Goal: Task Accomplishment & Management: Use online tool/utility

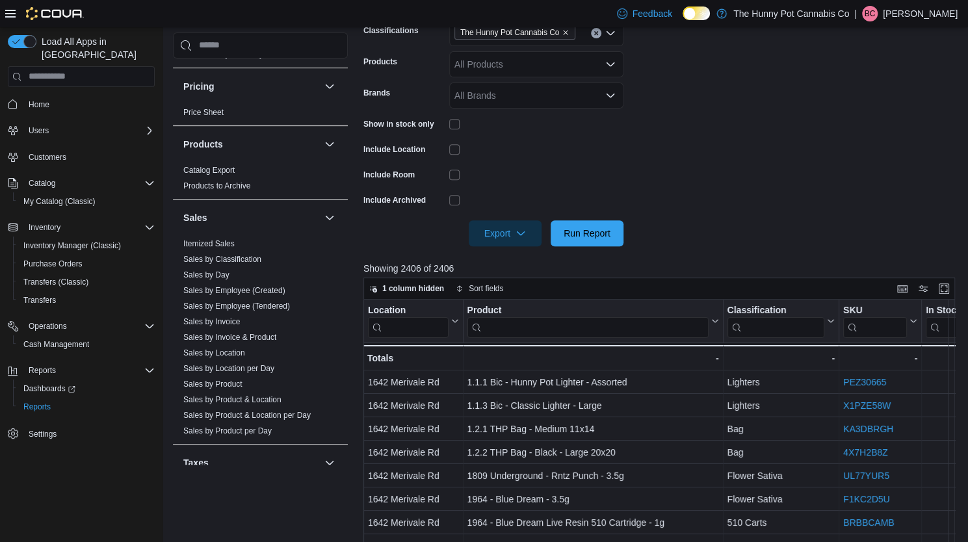
scroll to position [485, 0]
click at [234, 338] on span "Sales by Invoice & Product" at bounding box center [229, 335] width 93 height 10
click at [245, 331] on link "Sales by Invoice & Product" at bounding box center [229, 334] width 93 height 9
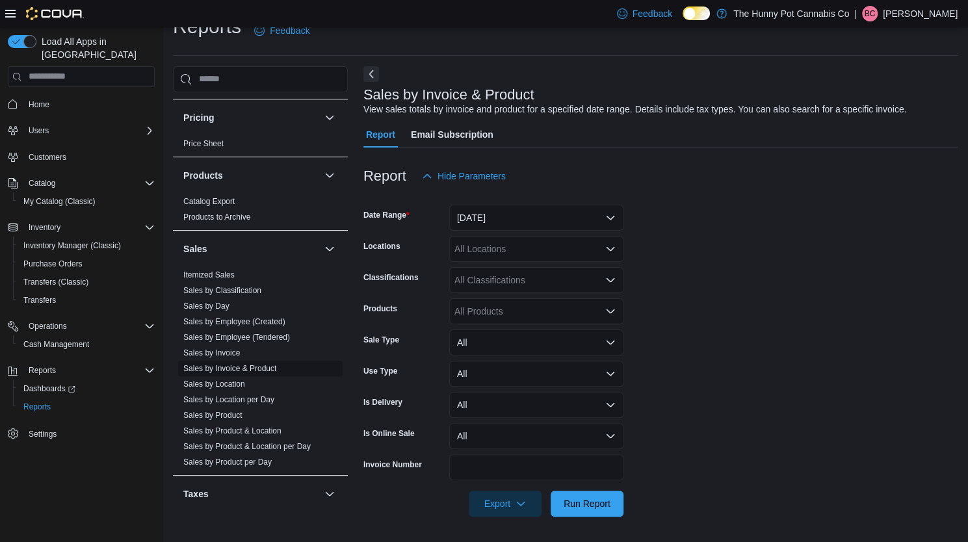
scroll to position [25, 0]
click at [473, 241] on div "All Locations" at bounding box center [536, 248] width 174 height 26
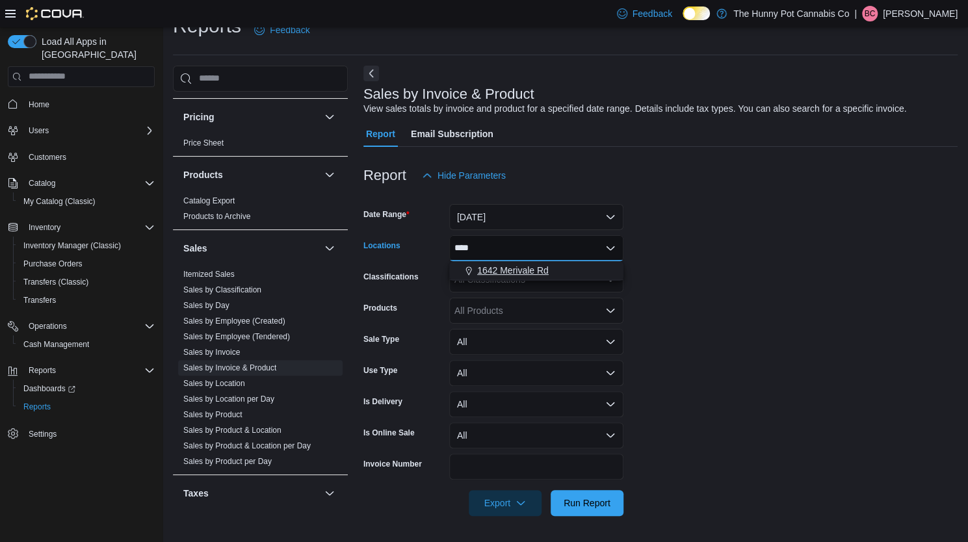
type input "****"
click at [483, 264] on span "1642 Merivale Rd" at bounding box center [513, 270] width 72 height 13
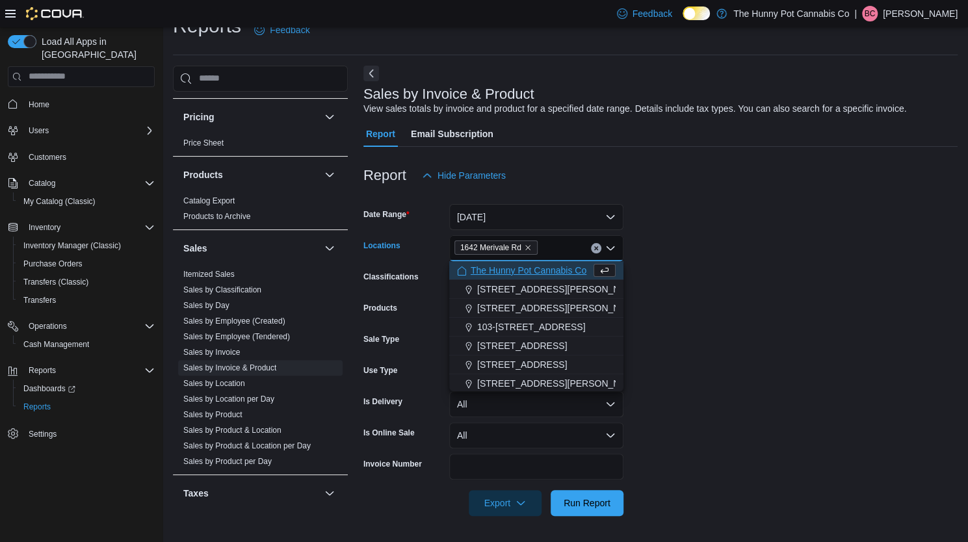
click at [732, 239] on form "Date Range Yesterday Locations 1642 Merivale Rd Combo box. Selected. 1642 Meriv…" at bounding box center [661, 353] width 594 height 328
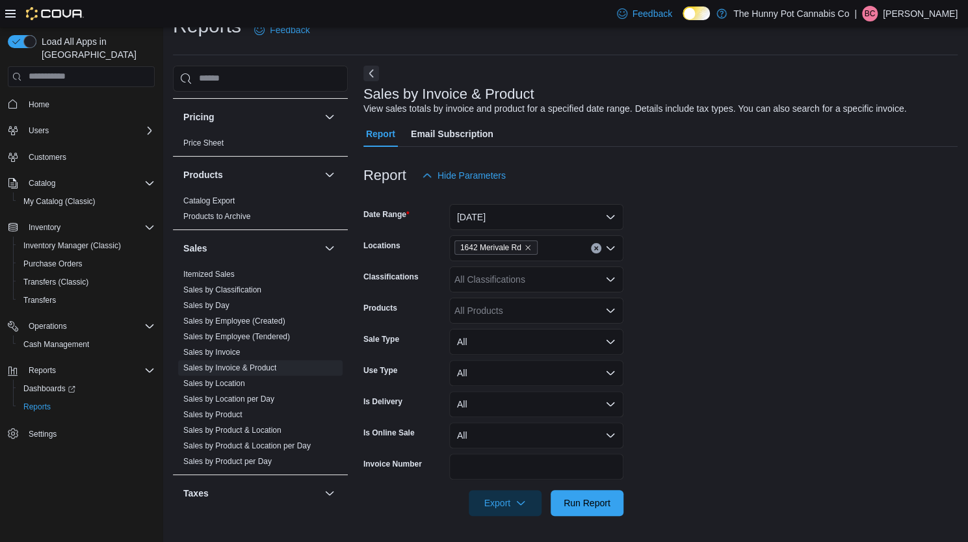
click at [506, 275] on div "All Classifications" at bounding box center [536, 280] width 174 height 26
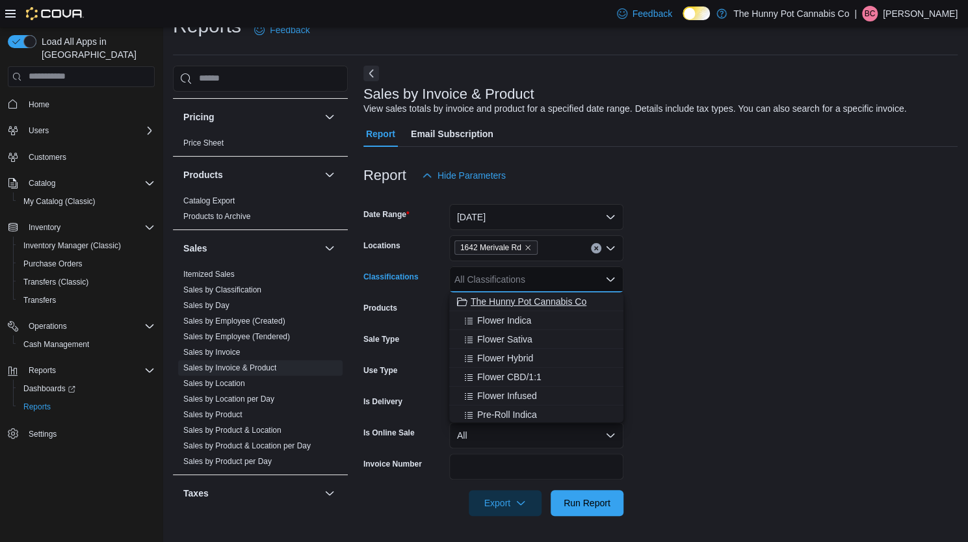
click at [516, 306] on span "The Hunny Pot Cannabis Co" at bounding box center [529, 301] width 116 height 13
click at [853, 205] on form "Date Range Yesterday Locations 1642 Merivale Rd Classifications The Hunny Pot C…" at bounding box center [661, 353] width 594 height 328
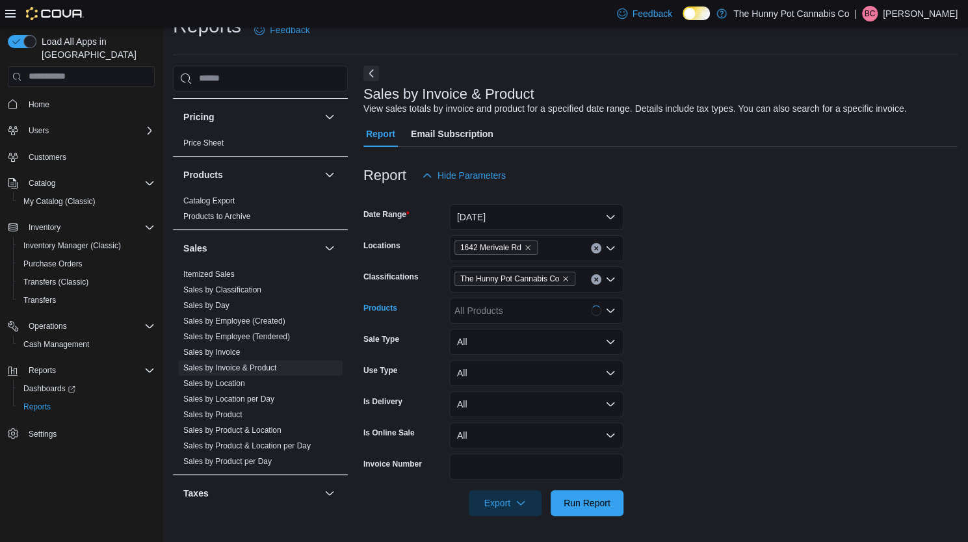
click at [490, 314] on div "All Products" at bounding box center [536, 311] width 174 height 26
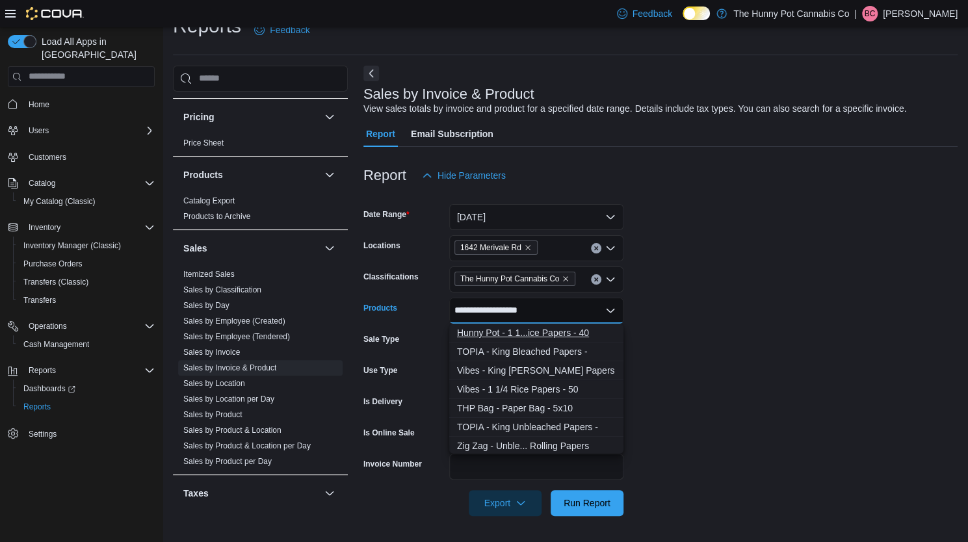
type input "**********"
click at [545, 332] on div "Hunny Pot - 1 1...ice Papers - 40" at bounding box center [536, 332] width 159 height 13
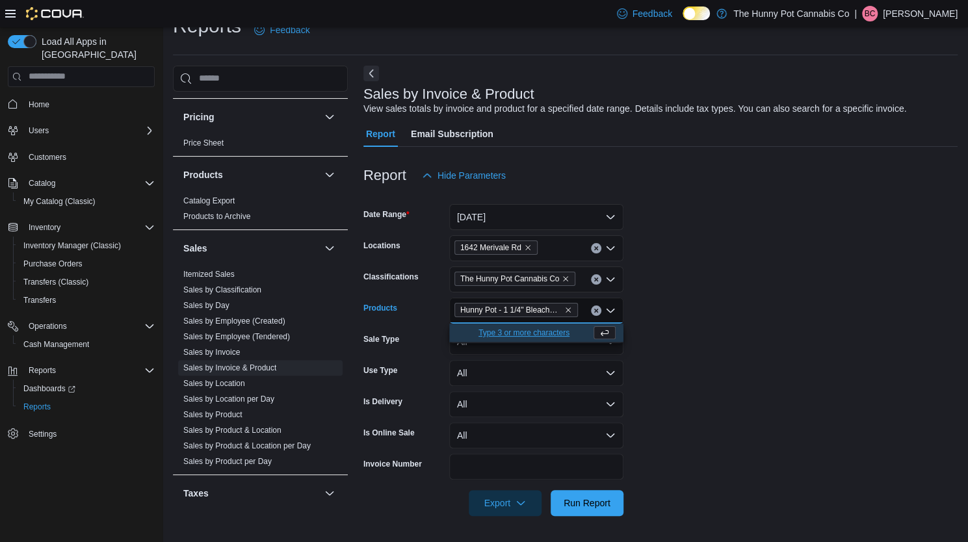
click at [786, 308] on form "Date Range Yesterday Locations 1642 Merivale Rd Classifications The Hunny Pot C…" at bounding box center [661, 353] width 594 height 328
click at [528, 223] on button "Yesterday" at bounding box center [536, 217] width 174 height 26
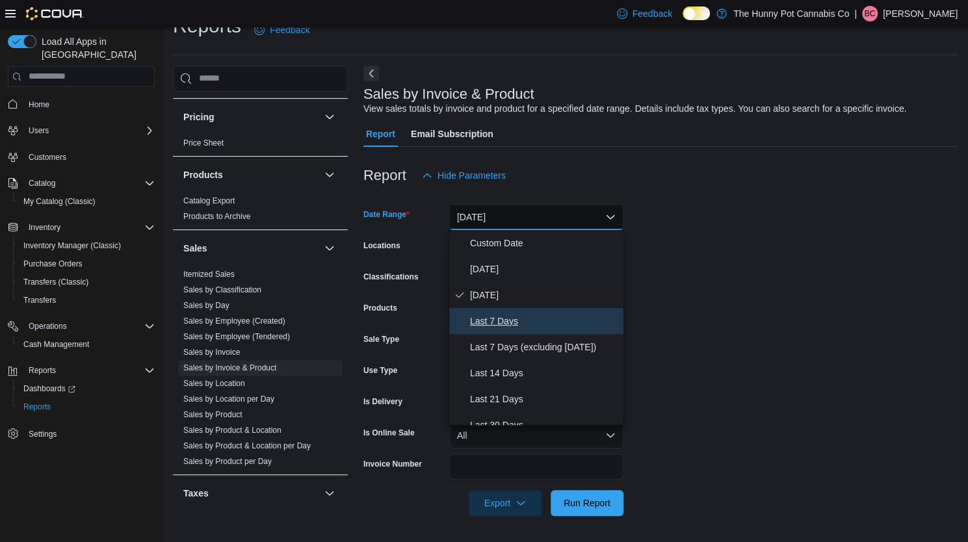
click at [525, 326] on span "Last 7 Days" at bounding box center [544, 321] width 148 height 16
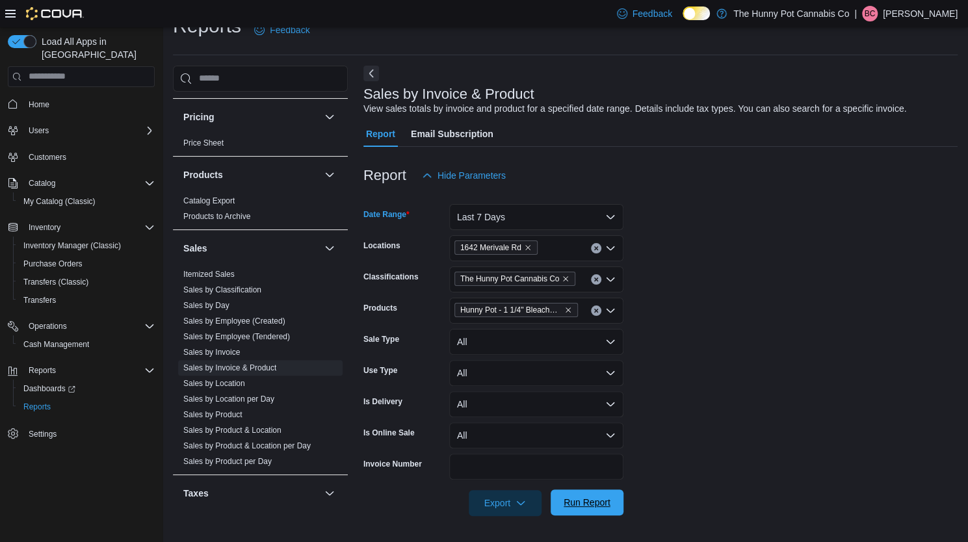
click at [581, 513] on span "Run Report" at bounding box center [587, 503] width 57 height 26
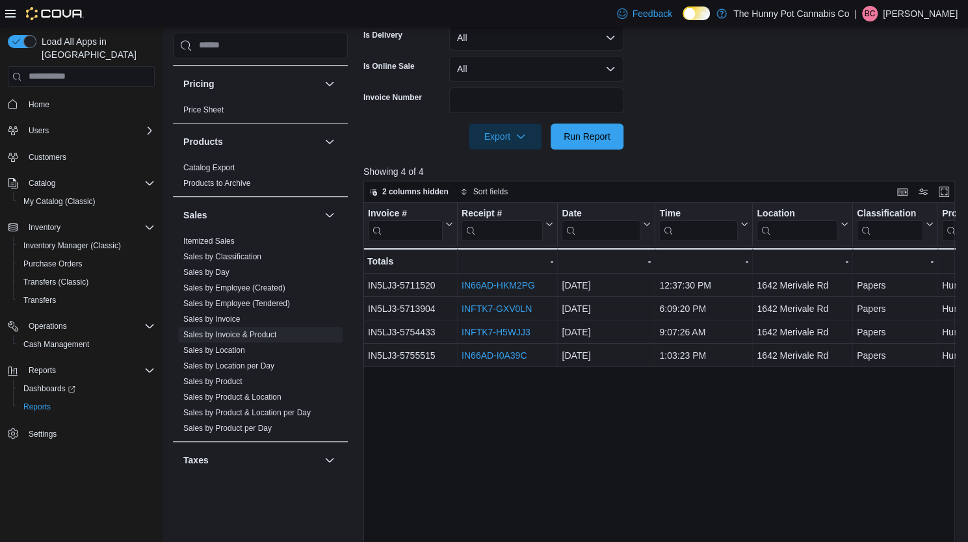
scroll to position [392, 0]
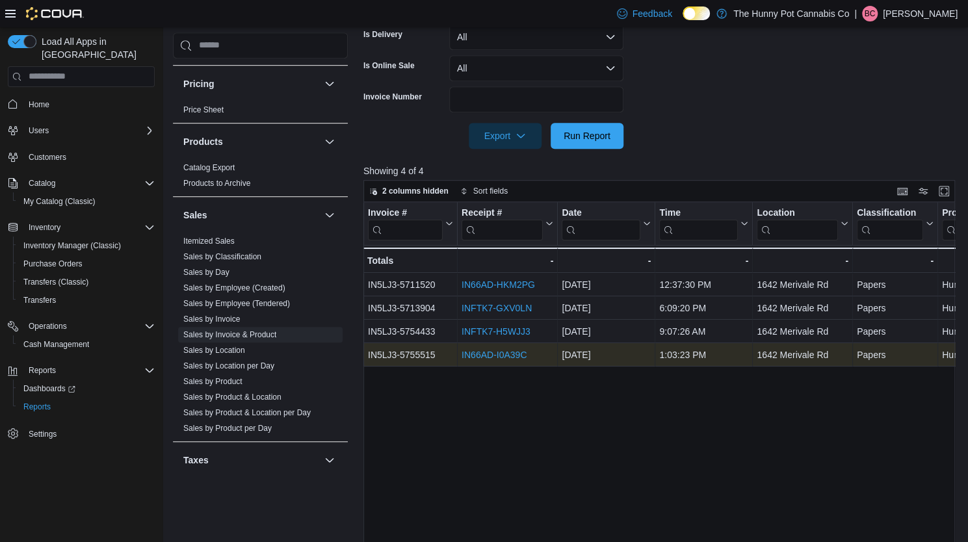
click at [523, 356] on link "IN66AD-I0A39C" at bounding box center [494, 355] width 65 height 10
click at [495, 355] on link "IN66AD-I0A39C" at bounding box center [494, 355] width 65 height 10
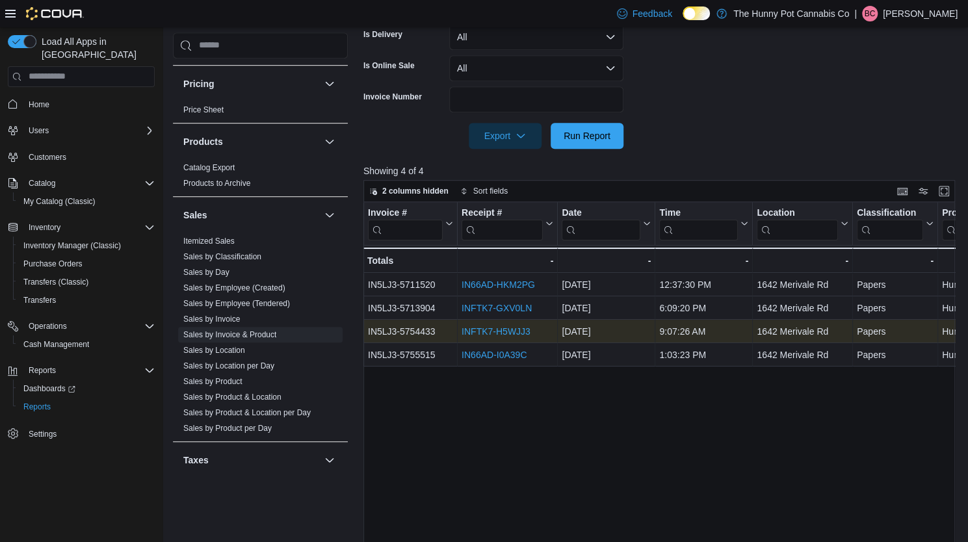
click at [491, 330] on link "INFTK7-H5WJJ3" at bounding box center [496, 331] width 69 height 10
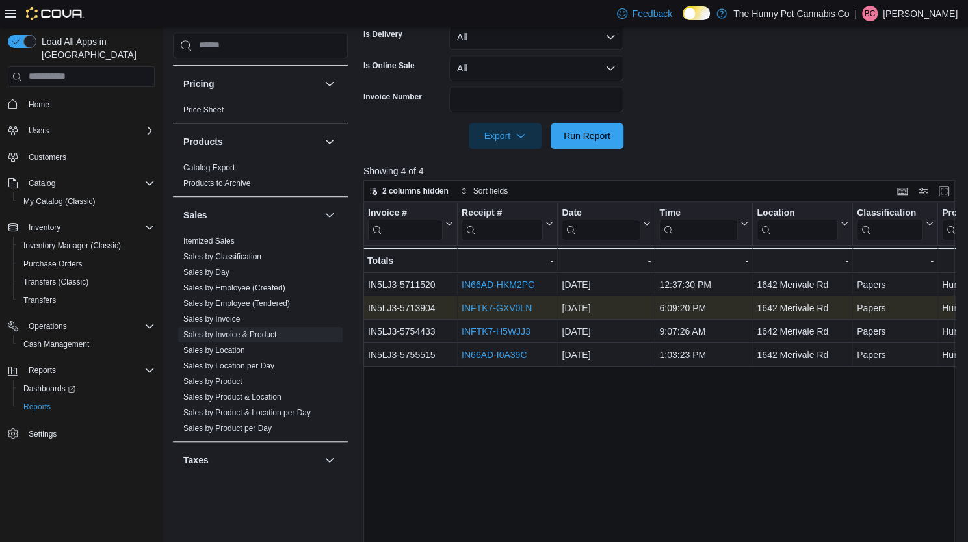
click at [504, 304] on link "INFTK7-GXV0LN" at bounding box center [497, 308] width 70 height 10
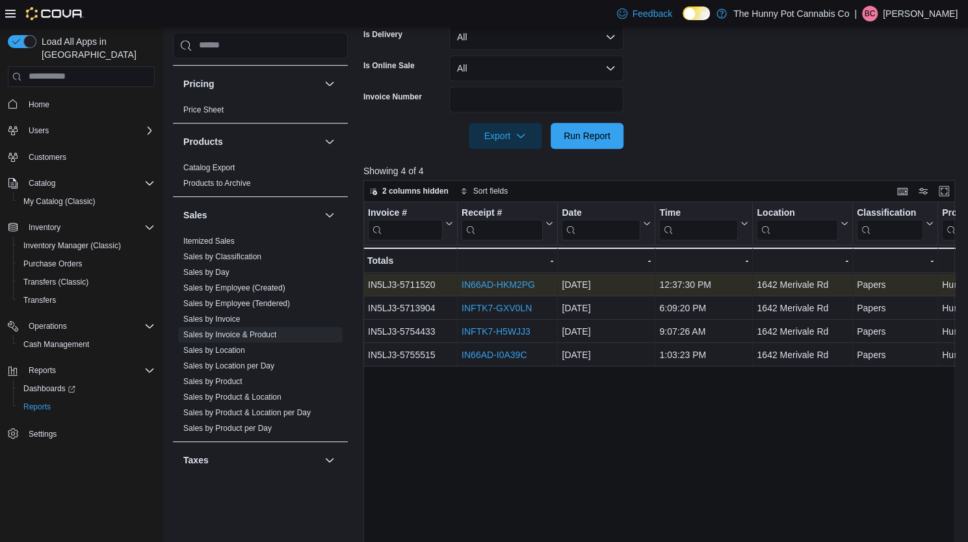
click at [492, 282] on link "IN66AD-HKM2PG" at bounding box center [498, 285] width 73 height 10
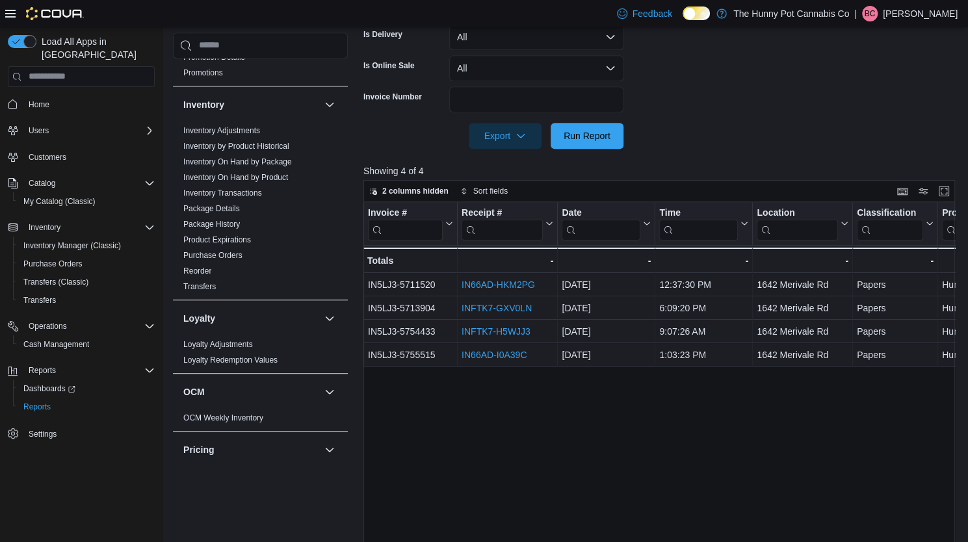
scroll to position [0, 0]
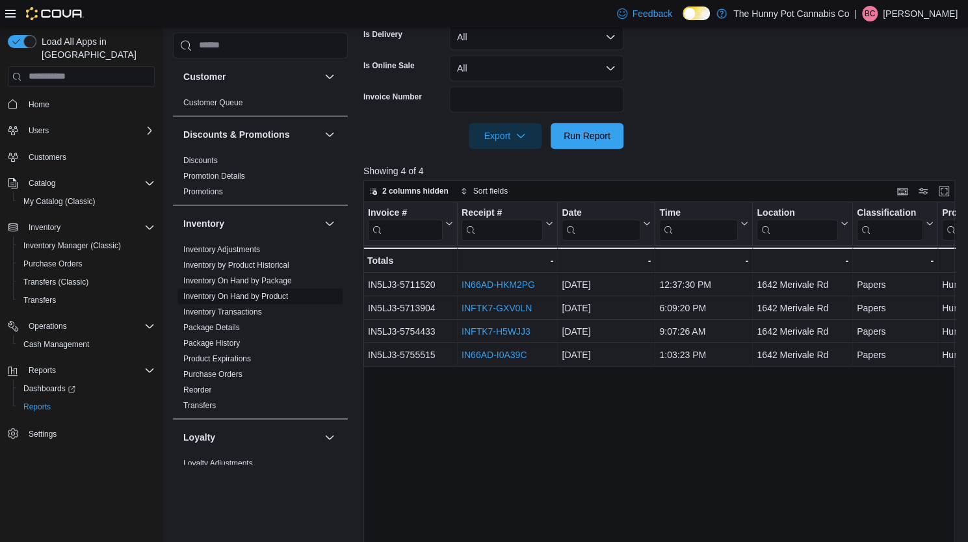
click at [254, 295] on link "Inventory On Hand by Product" at bounding box center [235, 296] width 105 height 9
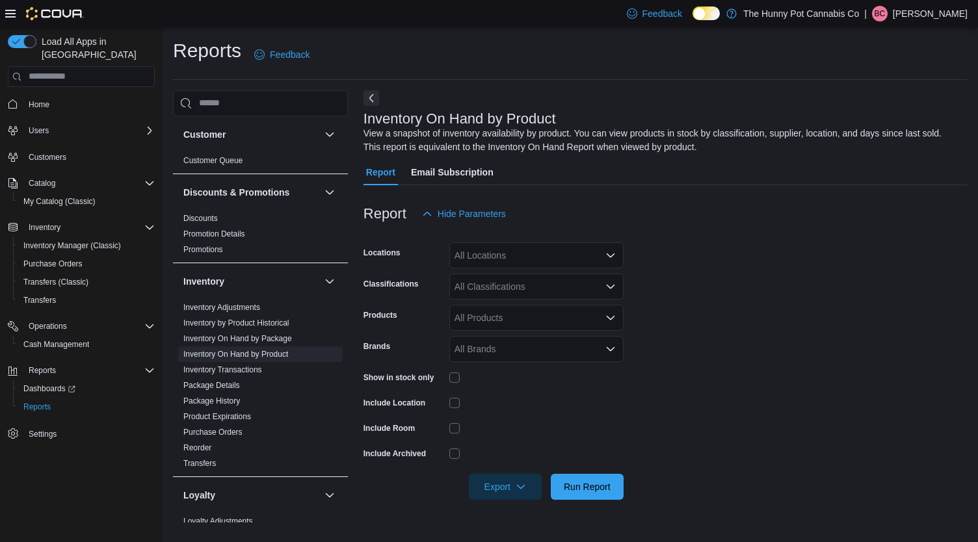
click at [494, 252] on div "All Locations" at bounding box center [536, 256] width 174 height 26
type input "****"
click at [491, 283] on span "1642 Merivale Rd" at bounding box center [513, 277] width 72 height 13
click at [805, 244] on form "Locations 1642 Merivale Rd Classifications All Classifications Products All Pro…" at bounding box center [666, 363] width 604 height 273
click at [552, 278] on div "All Classifications" at bounding box center [536, 287] width 174 height 26
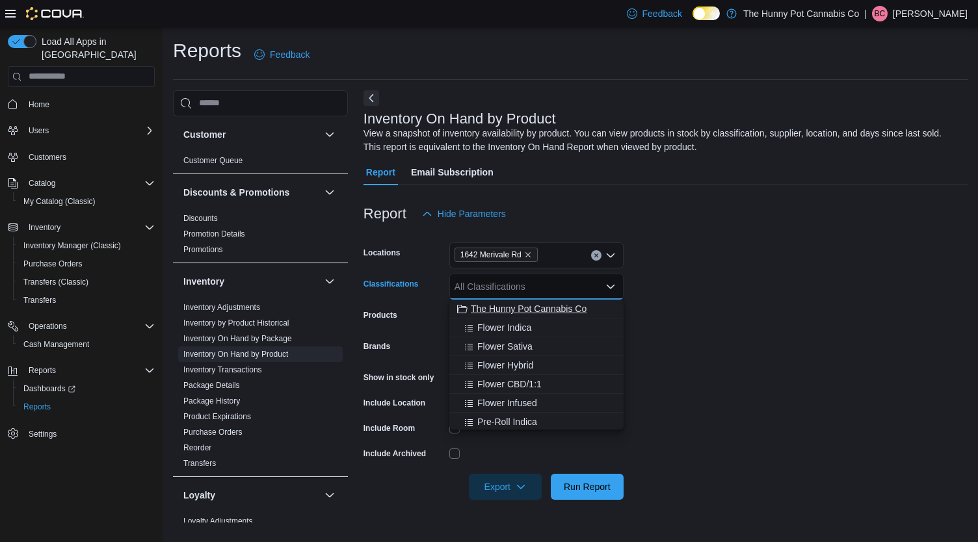
click at [538, 307] on span "The Hunny Pot Cannabis Co" at bounding box center [529, 308] width 116 height 13
click at [796, 261] on form "Locations 1642 Merivale Rd Classifications The Hunny Pot Cannabis Co Combo box.…" at bounding box center [666, 363] width 604 height 273
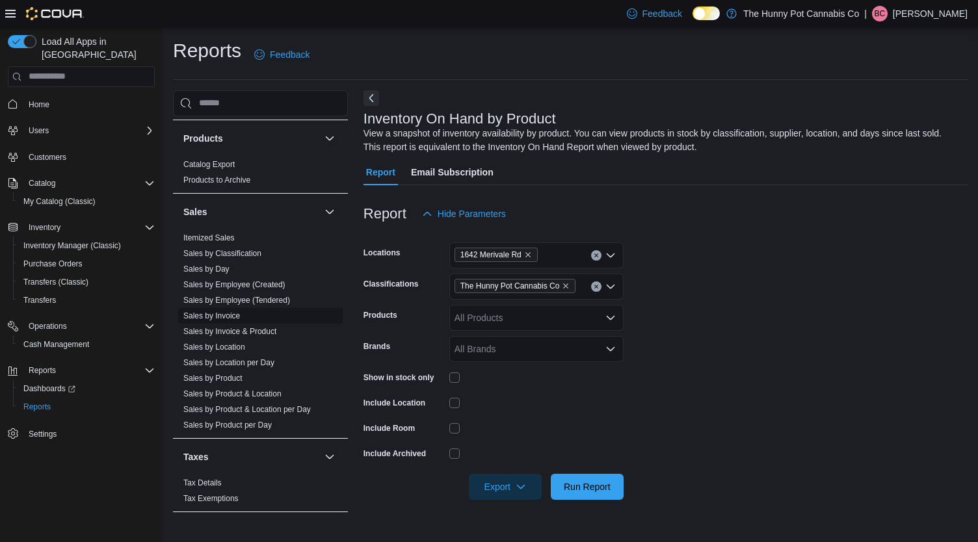
scroll to position [545, 0]
click at [265, 331] on link "Sales by Invoice & Product" at bounding box center [229, 332] width 93 height 9
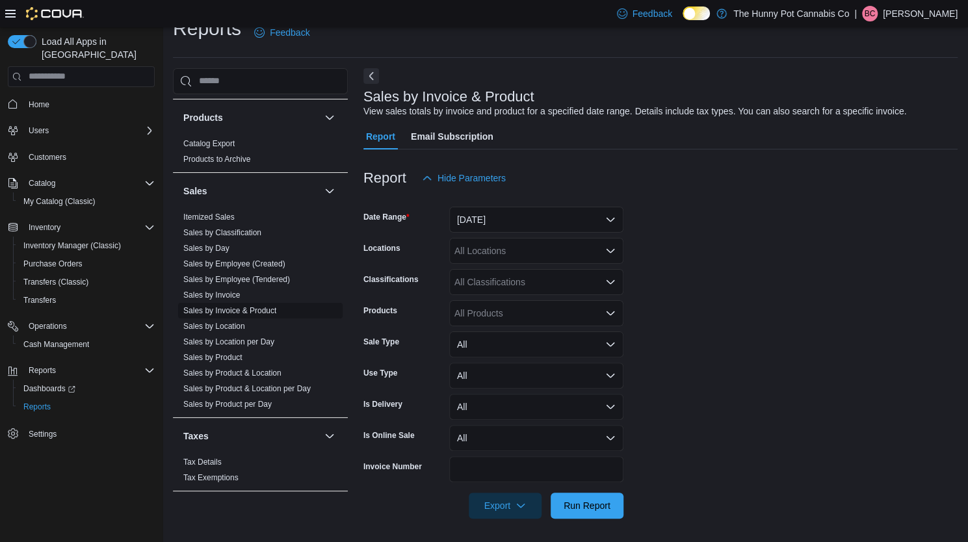
scroll to position [25, 0]
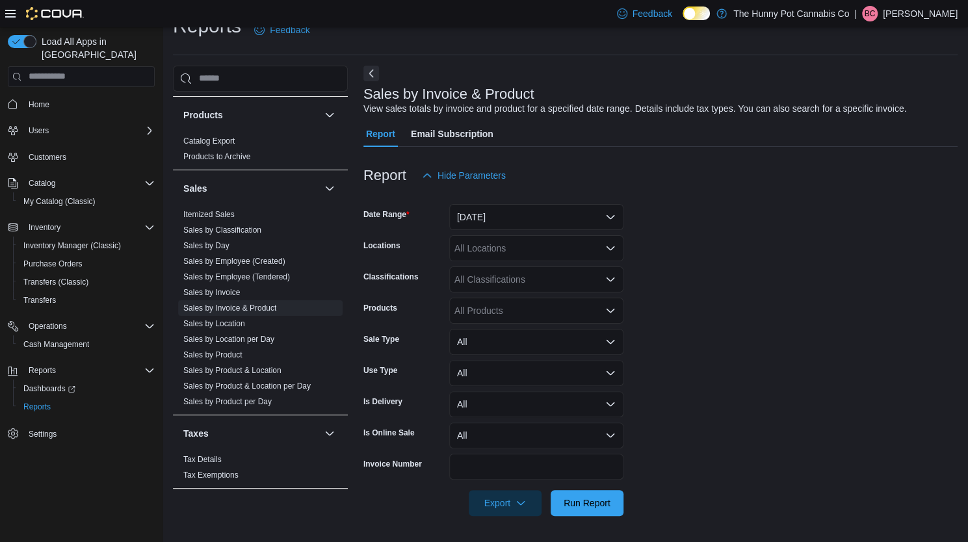
click at [480, 255] on div "All Locations" at bounding box center [536, 248] width 174 height 26
type input "****"
click at [488, 276] on span "1642 Merivale Rd" at bounding box center [513, 270] width 72 height 13
click at [805, 312] on form "Date Range Yesterday Locations 1642 Merivale Rd Classifications All Classificat…" at bounding box center [661, 353] width 594 height 328
click at [514, 289] on div "All Classifications" at bounding box center [536, 280] width 174 height 26
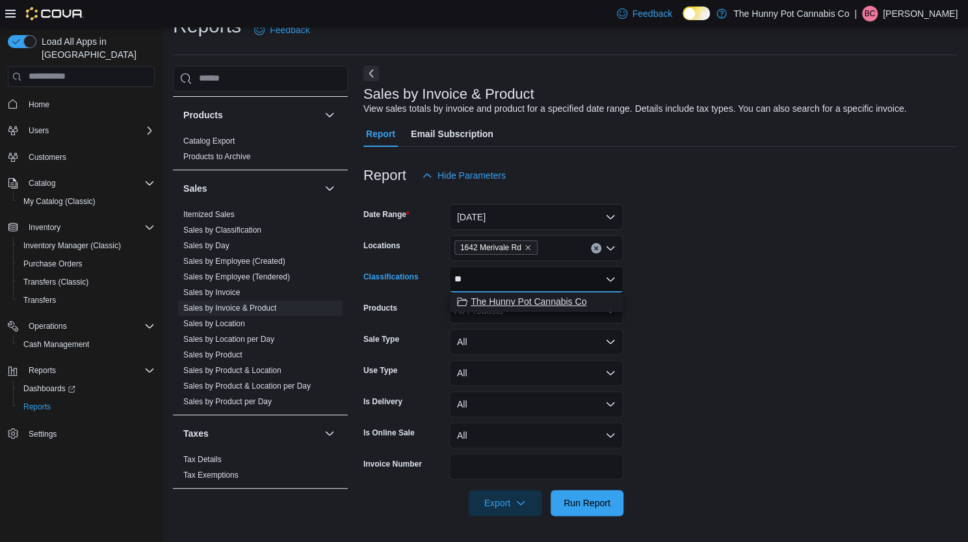
type input "**"
click at [509, 310] on button "The Hunny Pot Cannabis Co" at bounding box center [536, 302] width 174 height 19
click at [768, 280] on form "Date Range Yesterday Locations 1642 Merivale Rd Classifications The Hunny Pot C…" at bounding box center [661, 353] width 594 height 328
click at [516, 323] on div "All Products" at bounding box center [536, 311] width 174 height 26
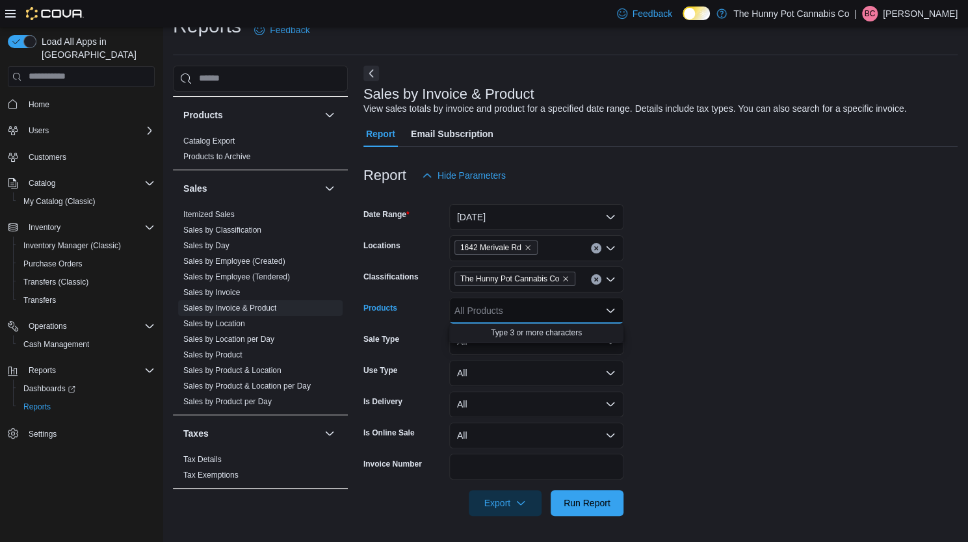
click at [650, 309] on form "Date Range Yesterday Locations 1642 Merivale Rd Classifications The Hunny Pot C…" at bounding box center [661, 353] width 594 height 328
click at [505, 302] on div "All Products" at bounding box center [536, 311] width 174 height 26
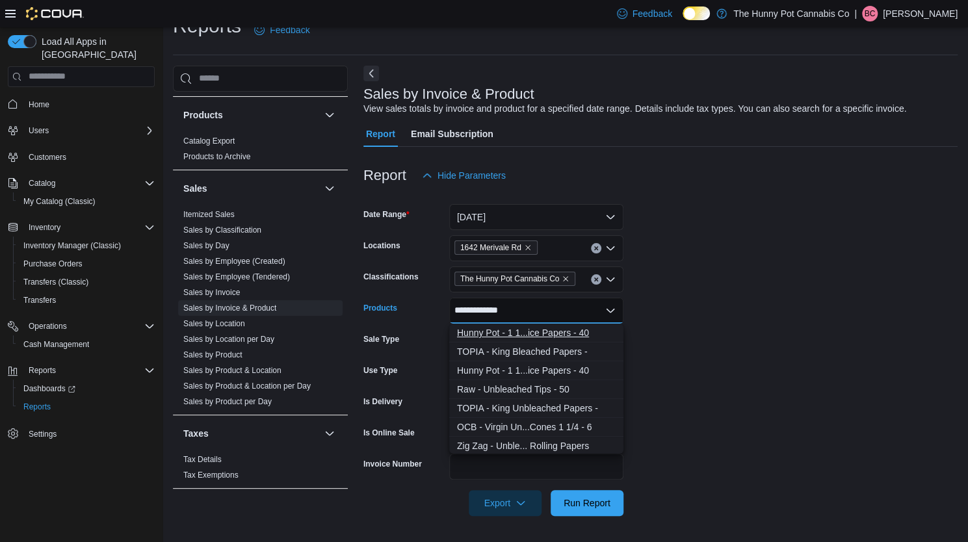
type input "**********"
click at [510, 332] on div "Hunny Pot - 1 1...ice Papers - 40" at bounding box center [536, 332] width 159 height 13
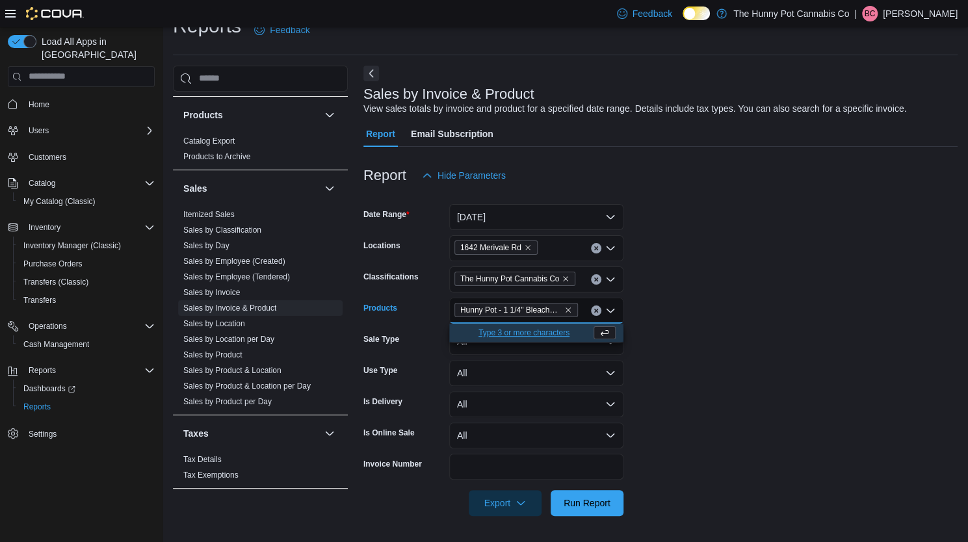
click at [709, 373] on form "Date Range Yesterday Locations 1642 Merivale Rd Classifications The Hunny Pot C…" at bounding box center [661, 353] width 594 height 328
click at [596, 512] on span "Run Report" at bounding box center [587, 503] width 57 height 26
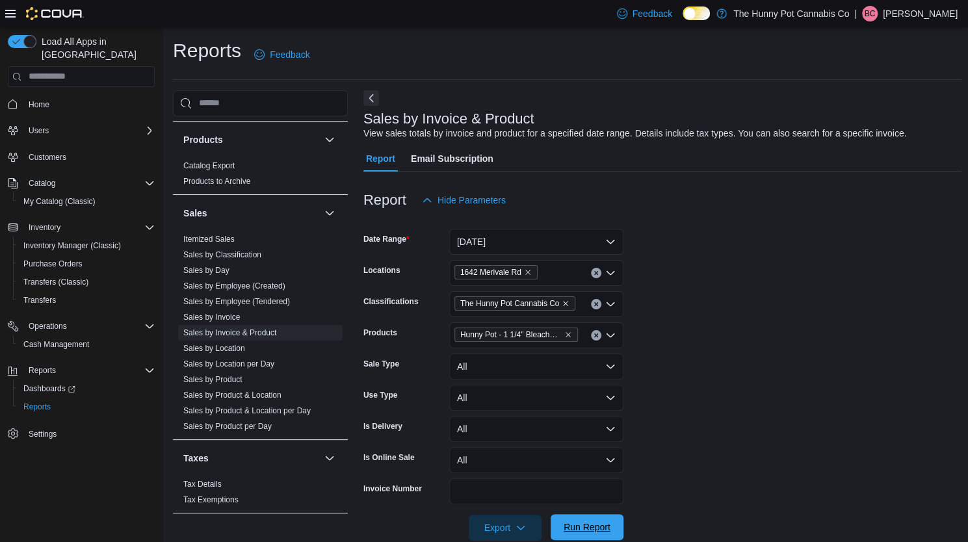
click at [598, 525] on span "Run Report" at bounding box center [587, 527] width 47 height 13
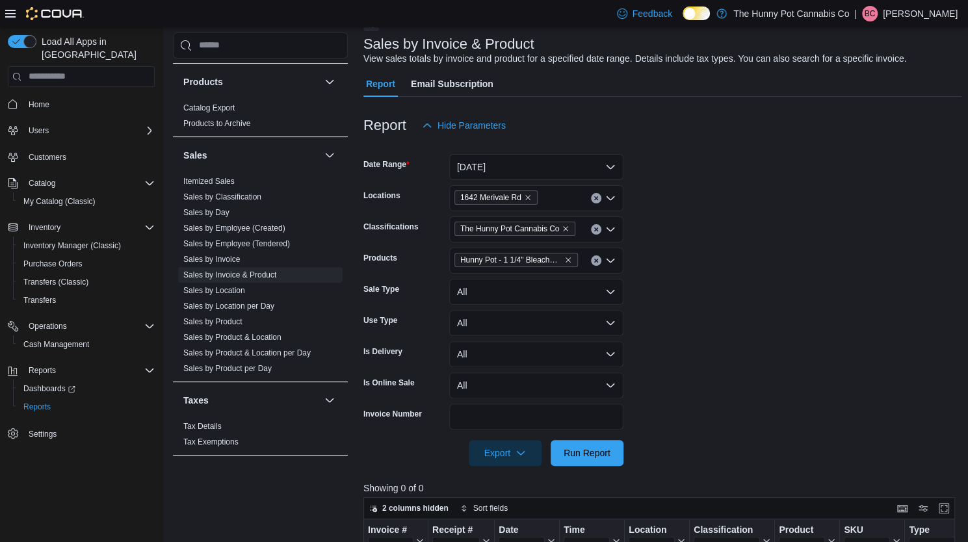
scroll to position [75, 0]
click at [563, 165] on button "Yesterday" at bounding box center [536, 166] width 174 height 26
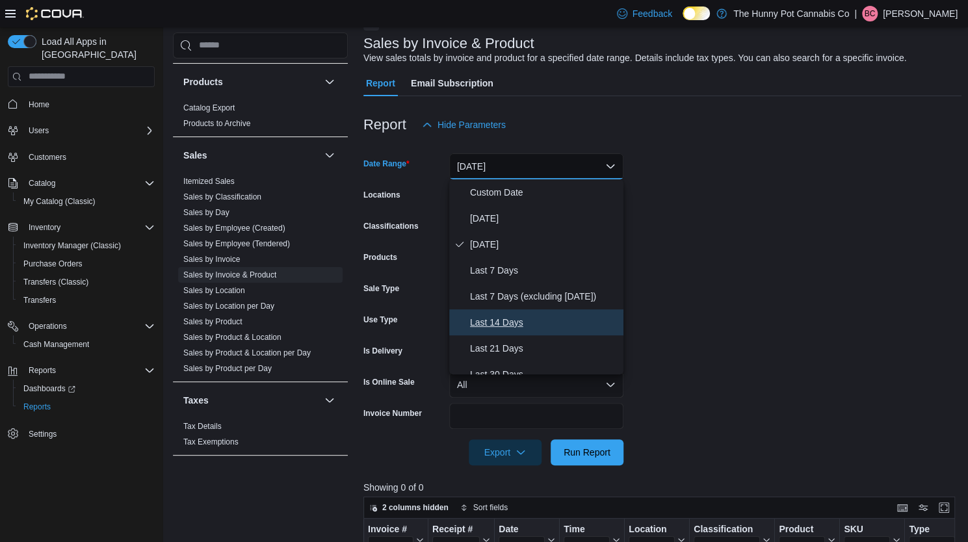
click at [523, 327] on span "Last 14 Days" at bounding box center [544, 323] width 148 height 16
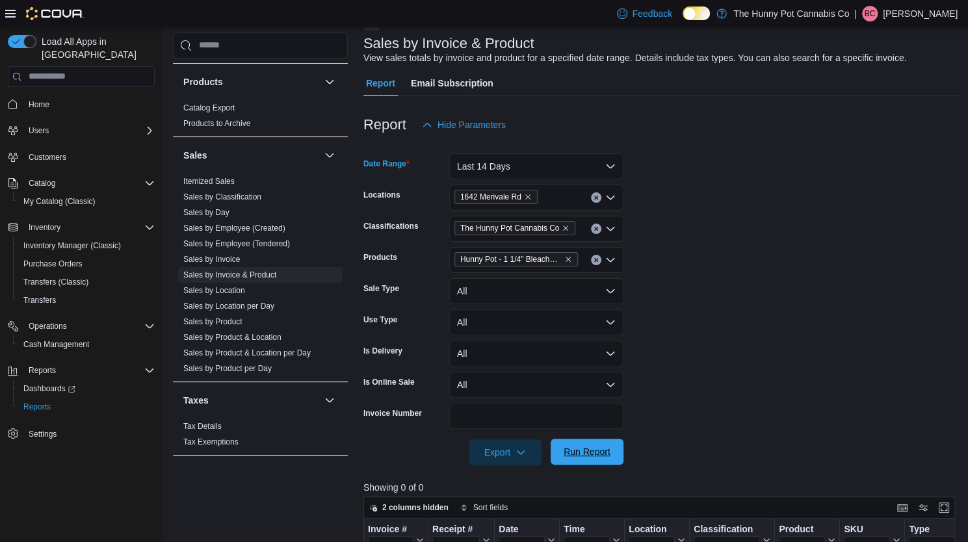
click at [565, 459] on span "Run Report" at bounding box center [587, 452] width 57 height 26
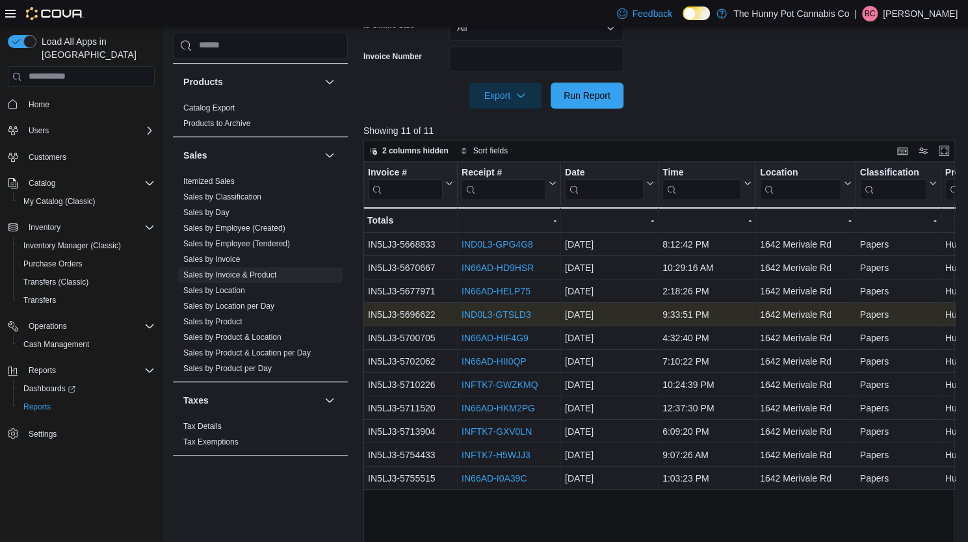
click at [490, 318] on link "IND0L3-GTSLD3" at bounding box center [497, 315] width 70 height 10
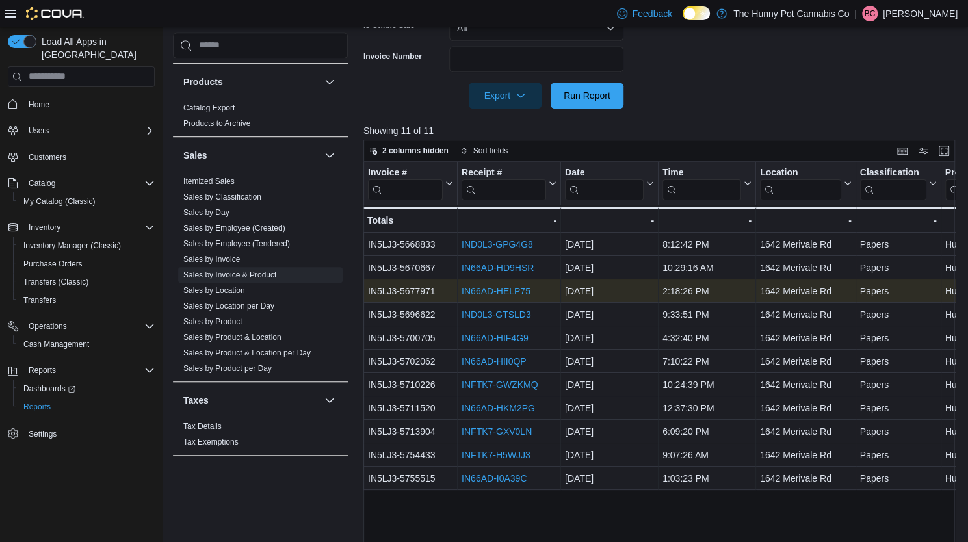
click at [502, 292] on link "IN66AD-HELP75" at bounding box center [496, 291] width 69 height 10
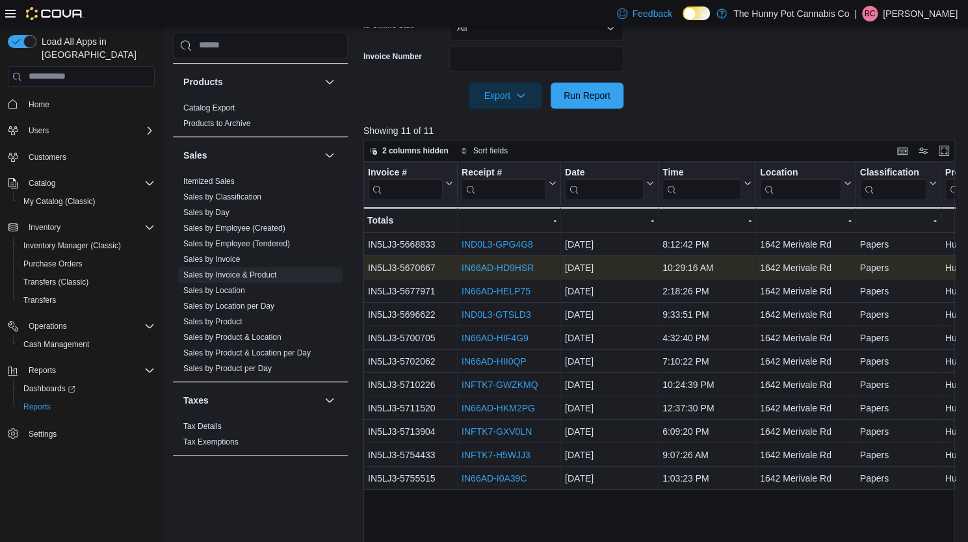
click at [488, 261] on div "IN66AD-HD9HSR" at bounding box center [509, 268] width 95 height 16
click at [486, 265] on link "IN66AD-HD9HSR" at bounding box center [498, 268] width 72 height 10
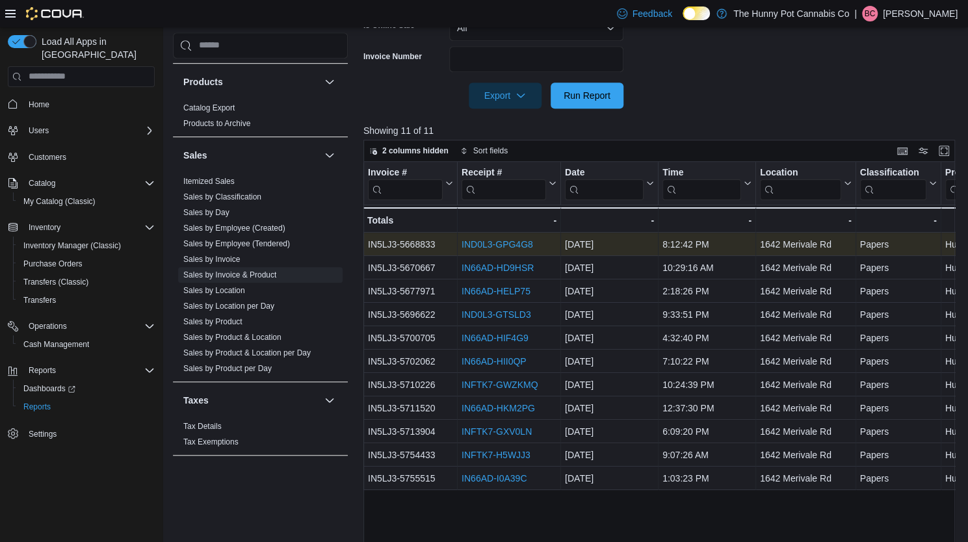
click at [490, 238] on div "IND0L3-GPG4G8" at bounding box center [509, 245] width 95 height 16
click at [491, 240] on link "IND0L3-GPG4G8" at bounding box center [498, 244] width 72 height 10
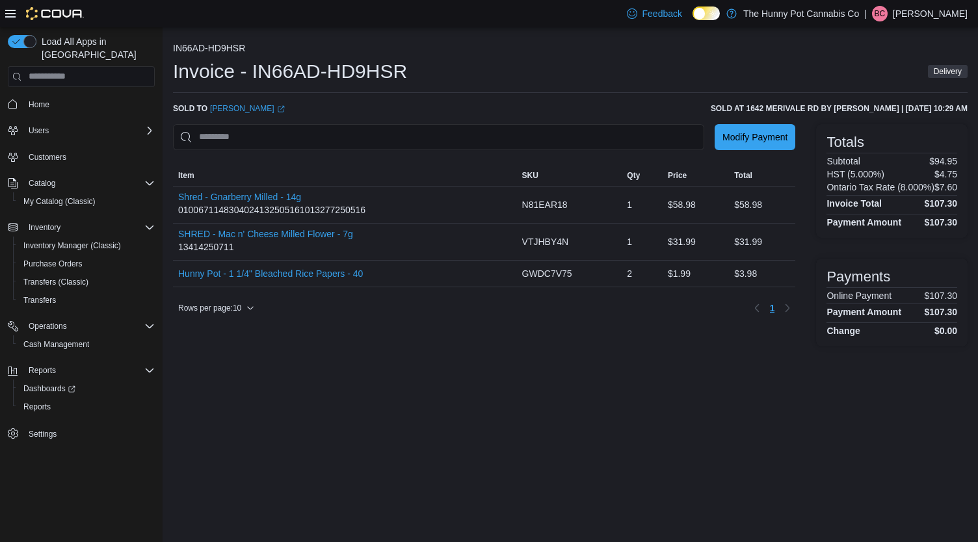
click at [647, 49] on ol "IN66AD-HD9HSR" at bounding box center [570, 49] width 795 height 13
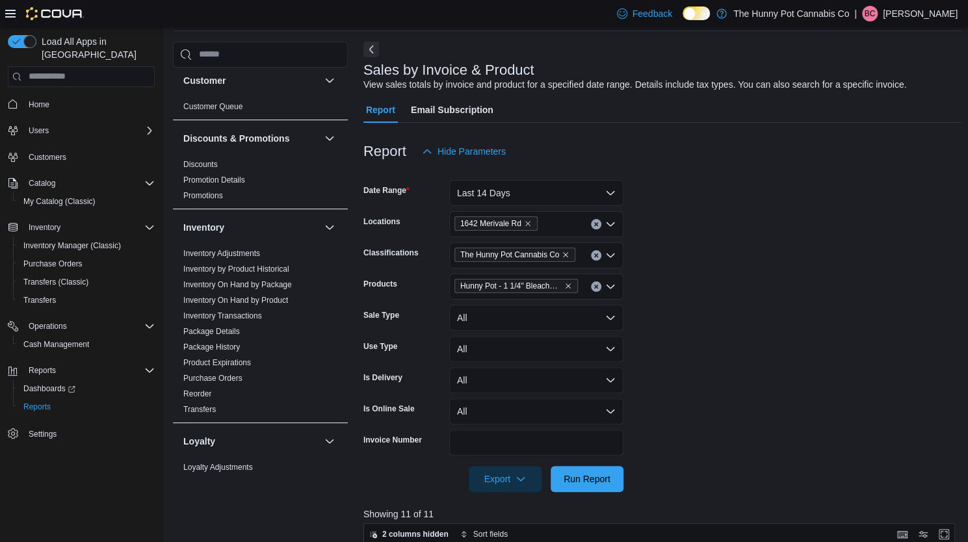
scroll to position [4, 0]
click at [294, 287] on span "Inventory On Hand by Package" at bounding box center [260, 286] width 165 height 16
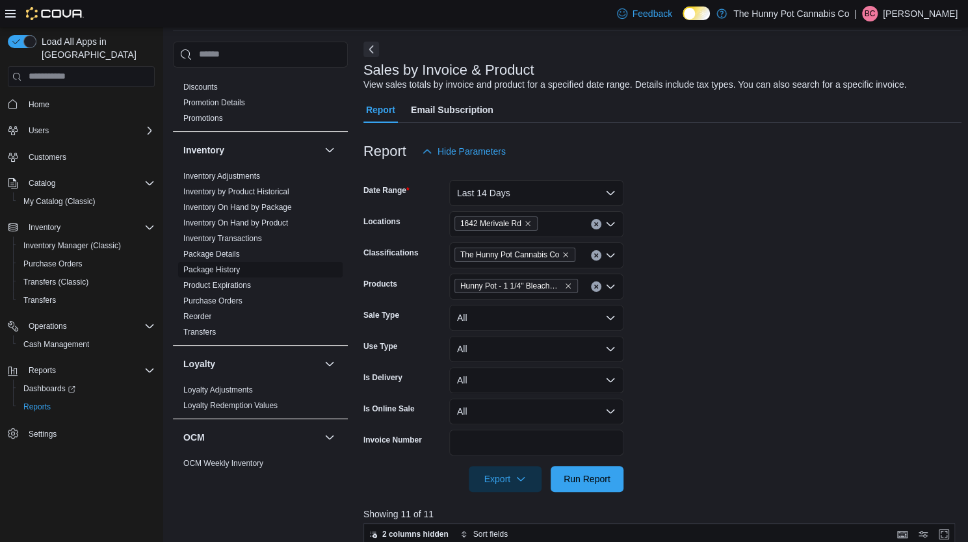
scroll to position [82, 0]
click at [248, 227] on link "Inventory On Hand by Product" at bounding box center [235, 223] width 105 height 9
click at [248, 181] on link "Inventory Adjustments" at bounding box center [221, 176] width 77 height 9
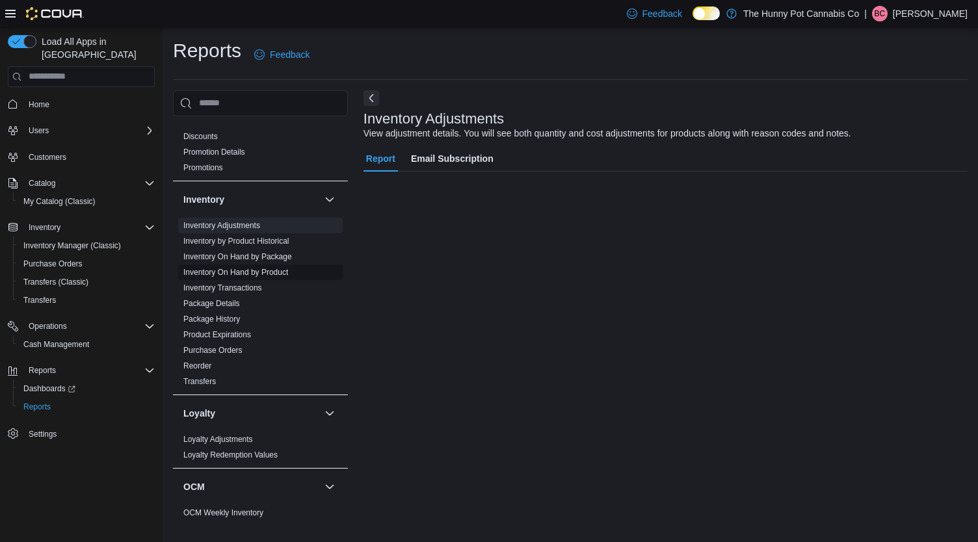
click at [269, 274] on link "Inventory On Hand by Product" at bounding box center [235, 272] width 105 height 9
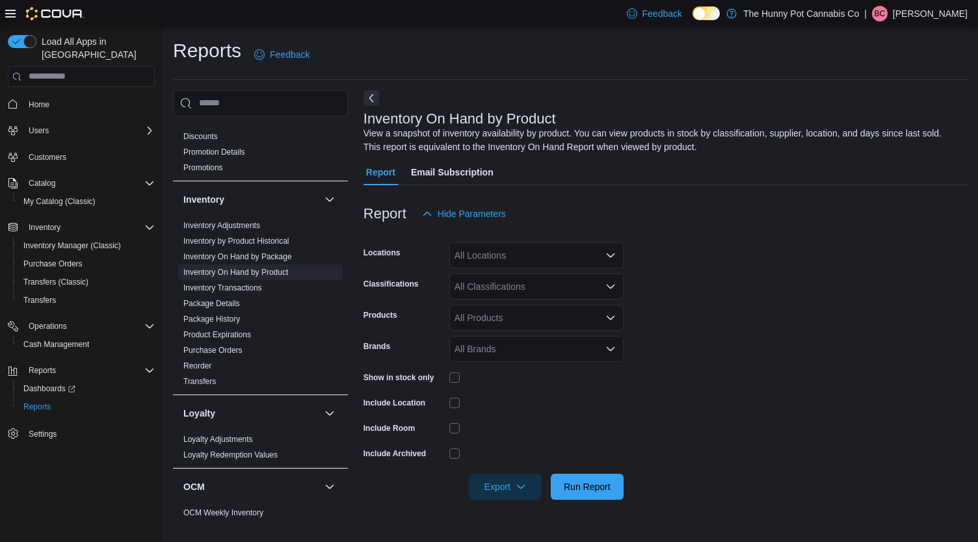
click at [501, 253] on div "All Locations" at bounding box center [536, 256] width 174 height 26
type input "****"
click at [501, 276] on span "1642 Merivale Rd" at bounding box center [513, 277] width 72 height 13
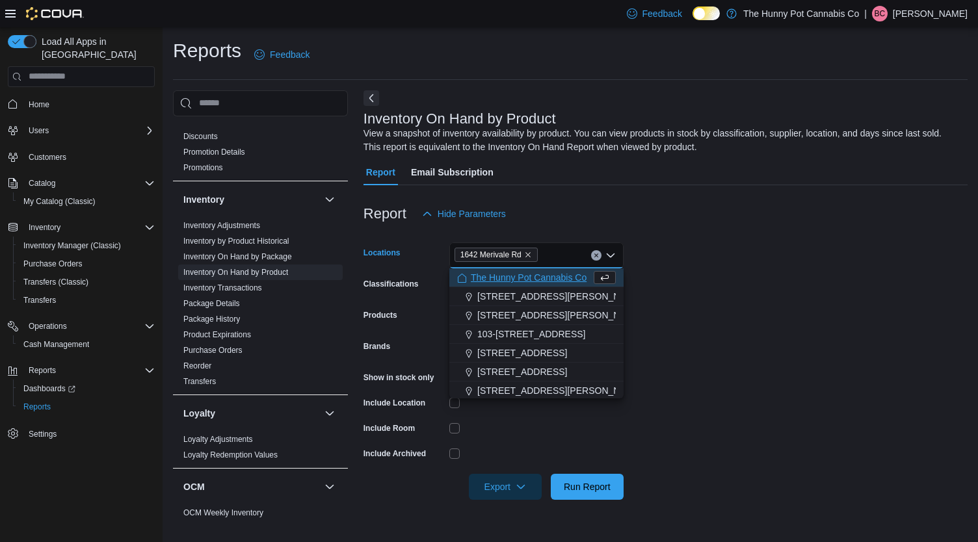
click at [895, 276] on form "Locations [GEOGRAPHIC_DATA] Combo box. Selected. 1642 Merivale Rd. Press Backsp…" at bounding box center [666, 363] width 604 height 273
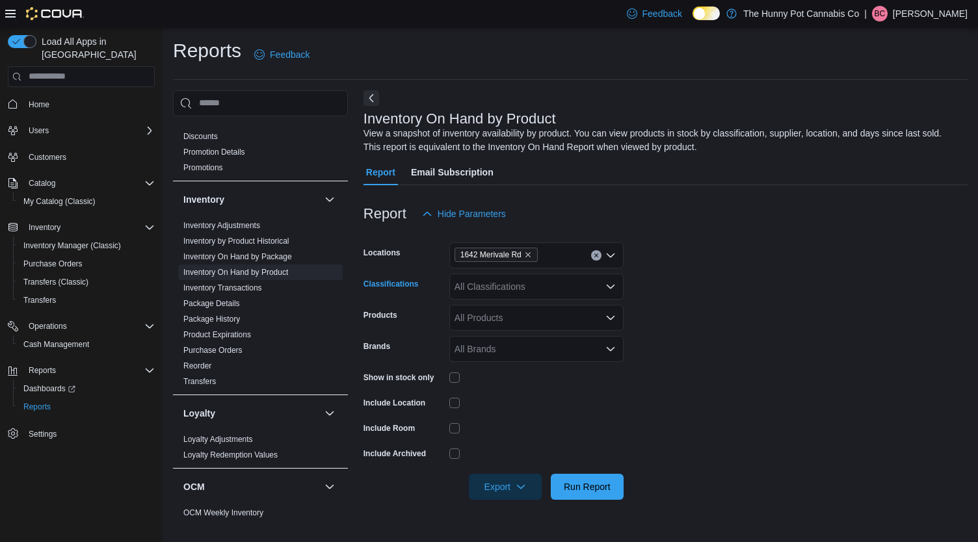
click at [541, 286] on div "All Classifications" at bounding box center [536, 287] width 174 height 26
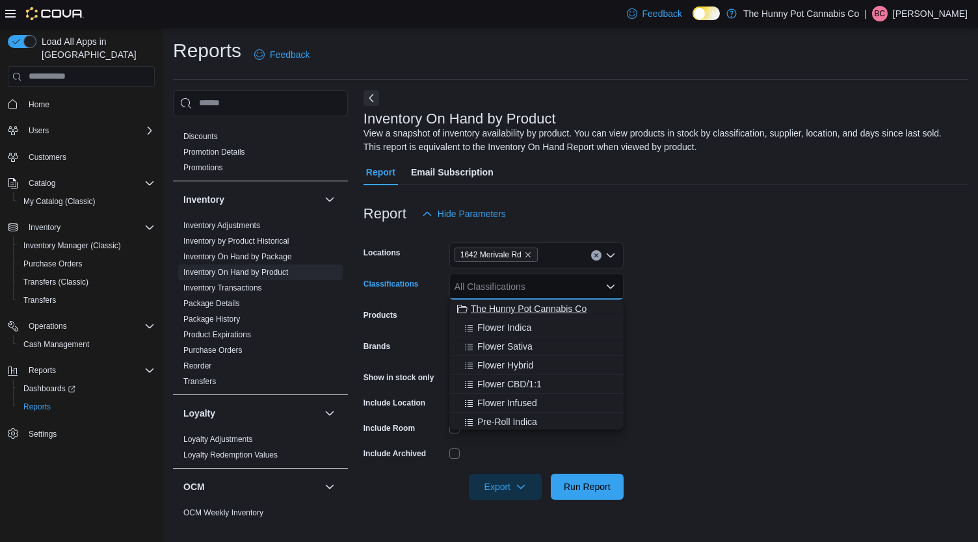
click at [539, 308] on span "The Hunny Pot Cannabis Co" at bounding box center [529, 308] width 116 height 13
click at [717, 293] on form "Locations 1642 Merivale Rd Classifications The Hunny Pot Cannabis Co Combo box.…" at bounding box center [666, 363] width 604 height 273
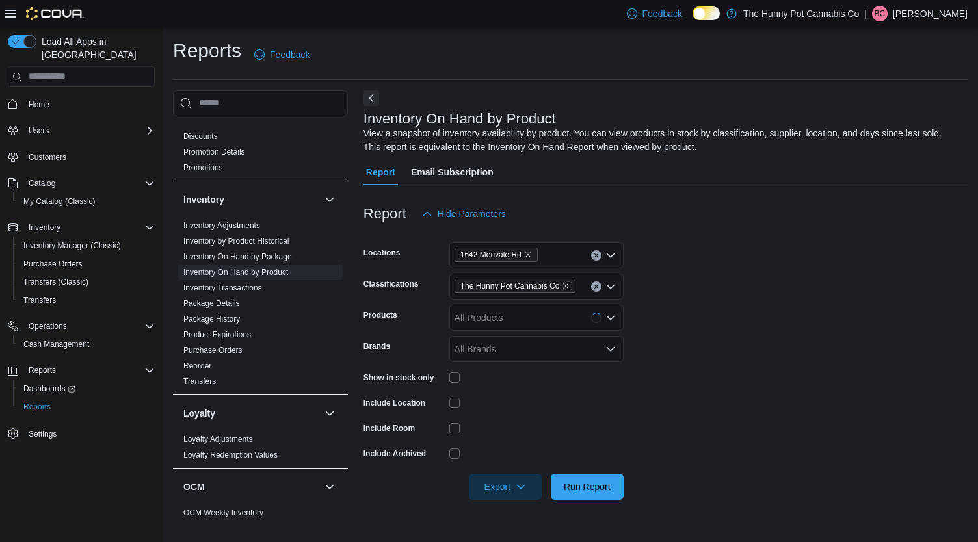
click at [559, 319] on div "All Products" at bounding box center [536, 318] width 174 height 26
click at [695, 297] on form "Locations 1642 Merivale Rd Classifications The Hunny Pot Cannabis Co Products A…" at bounding box center [666, 363] width 604 height 273
click at [573, 491] on span "Run Report" at bounding box center [587, 486] width 47 height 13
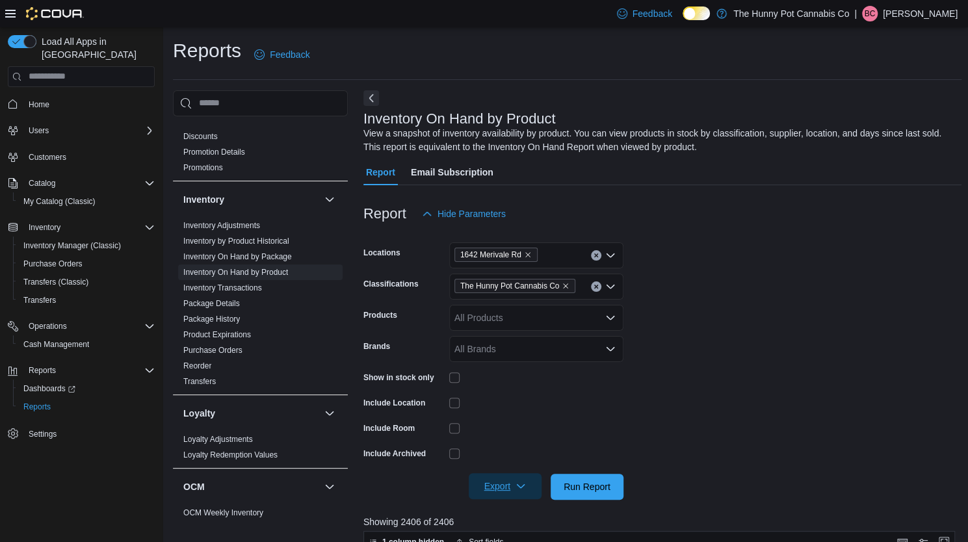
click at [503, 483] on span "Export" at bounding box center [505, 486] width 57 height 26
click at [507, 410] on span "Export to Excel" at bounding box center [507, 409] width 59 height 10
